Goal: Transaction & Acquisition: Purchase product/service

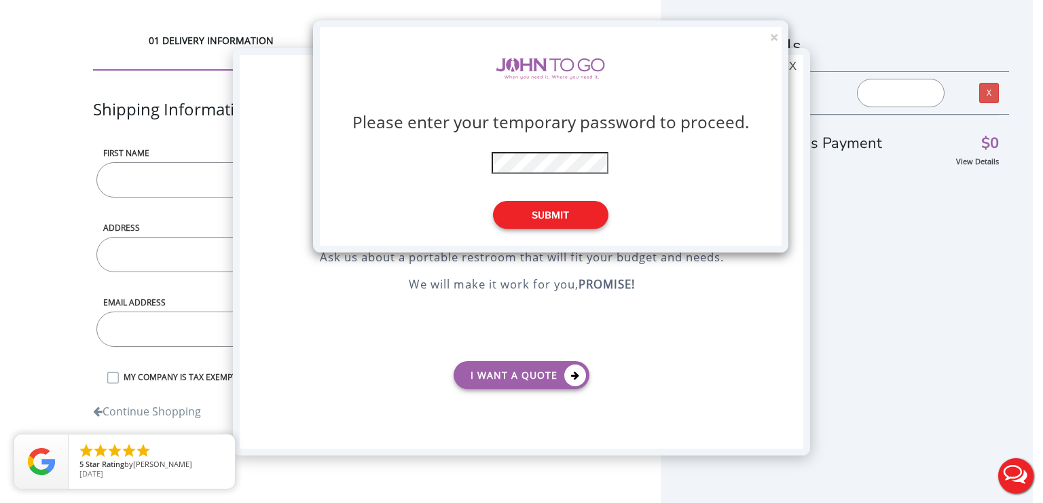
click at [547, 217] on button "Submit" at bounding box center [550, 215] width 115 height 28
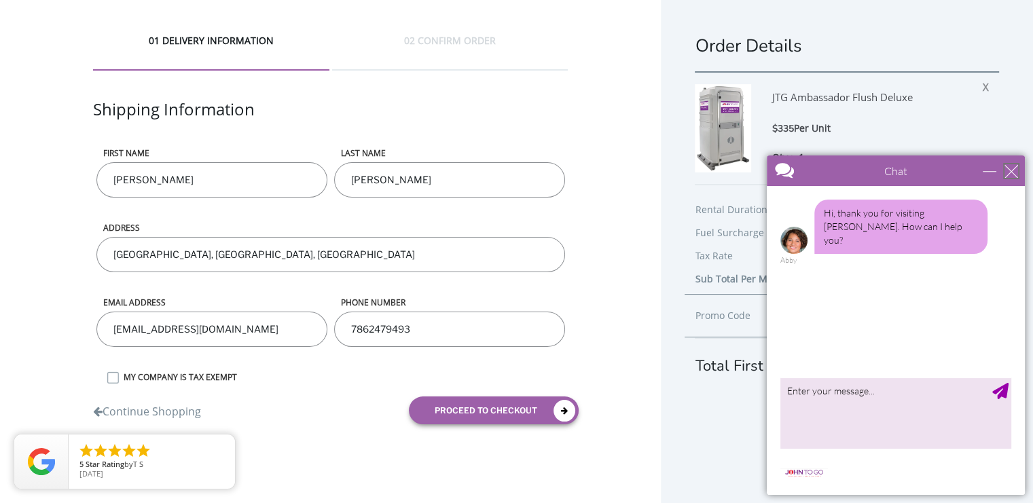
click at [1015, 170] on div "close" at bounding box center [1011, 171] width 14 height 14
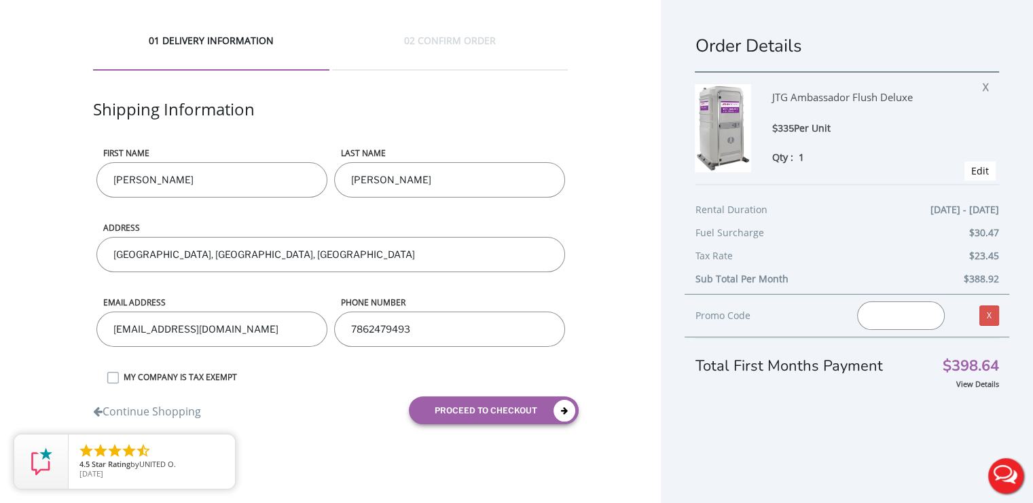
click at [732, 127] on img at bounding box center [723, 128] width 56 height 88
